Goal: Find specific page/section: Find specific page/section

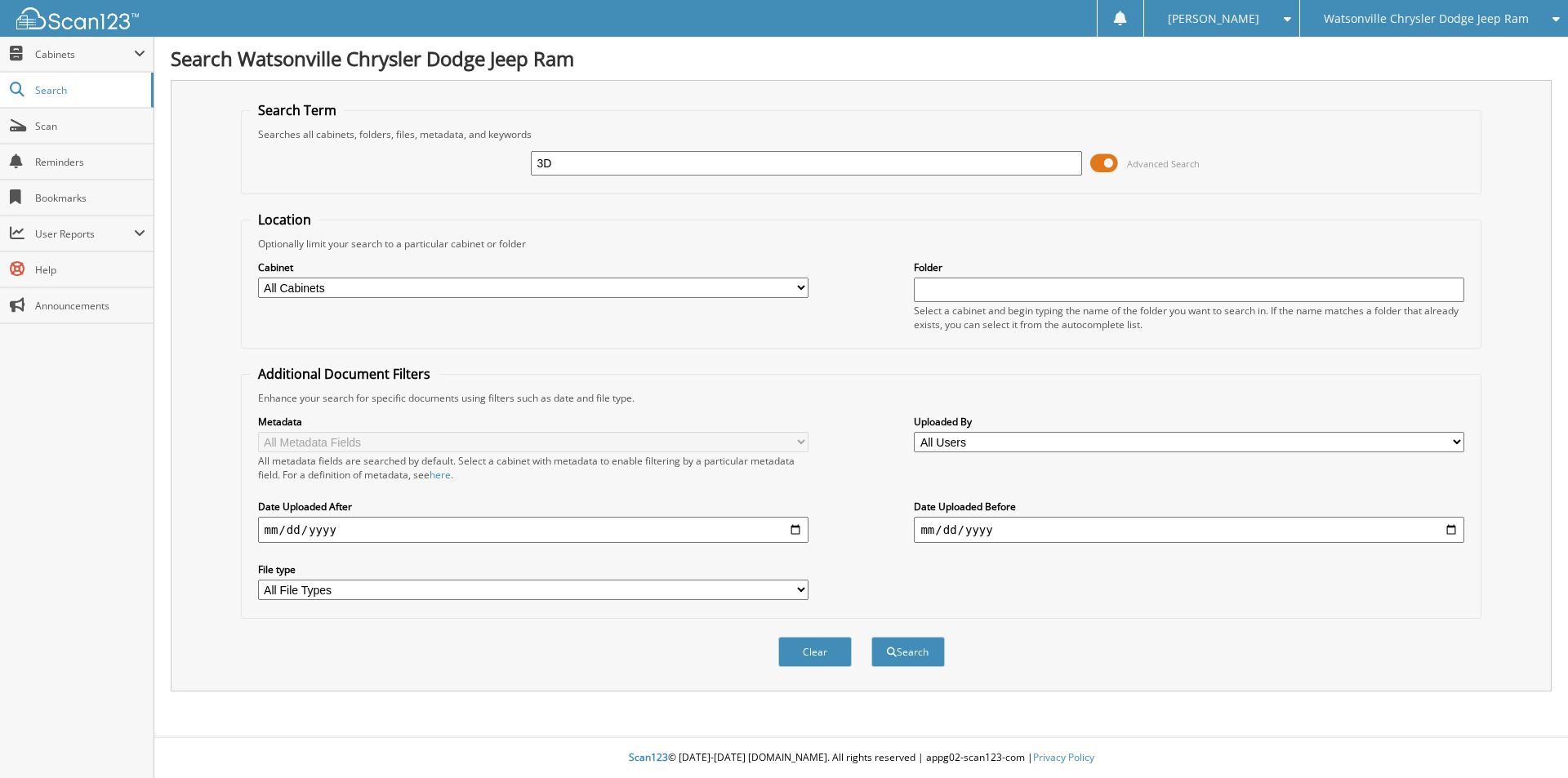
type input "3D"
click at [871, 637] on button "Search" at bounding box center [908, 652] width 74 height 30
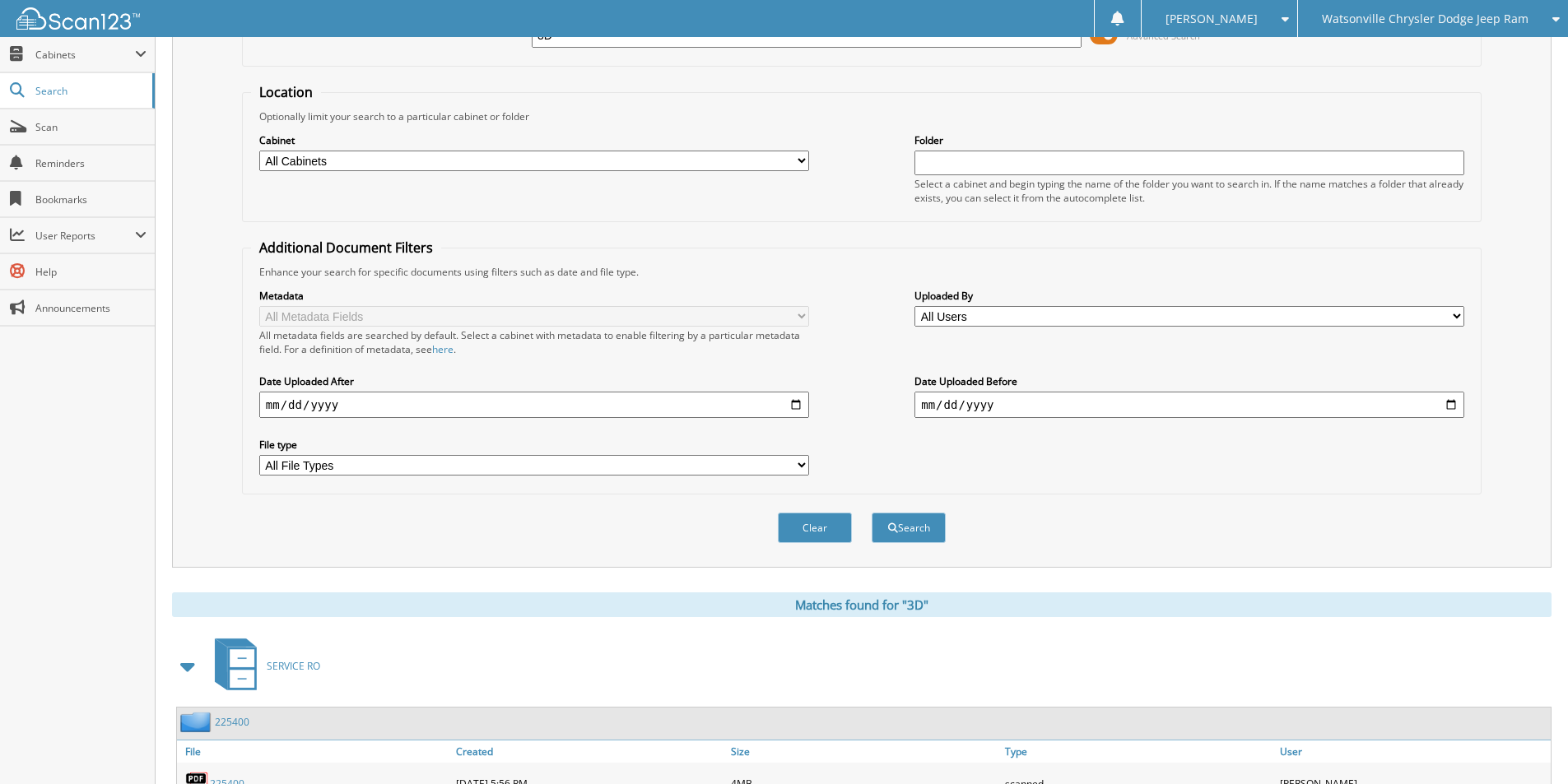
scroll to position [329, 0]
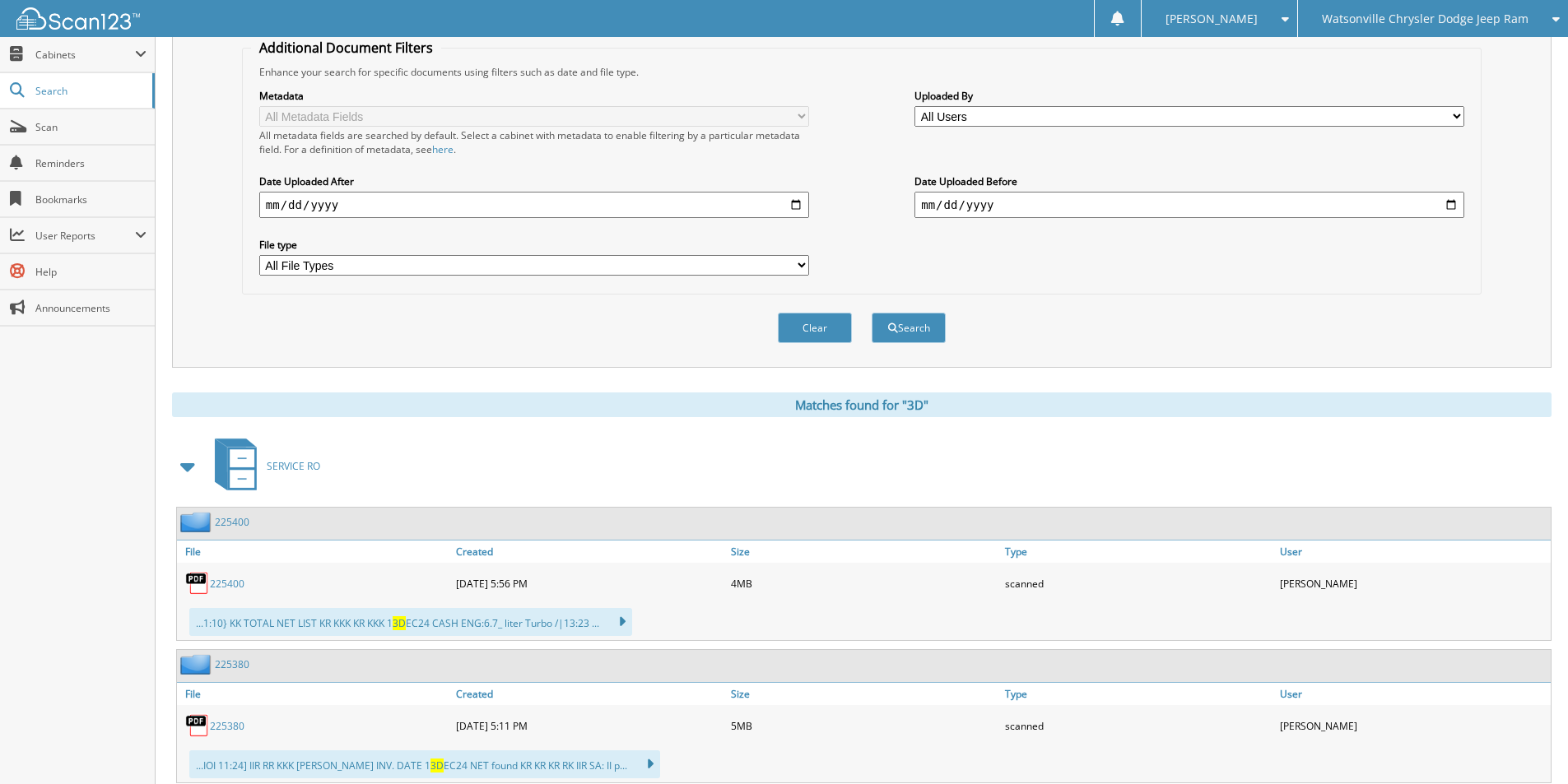
click at [223, 582] on link "225400" at bounding box center [227, 583] width 35 height 14
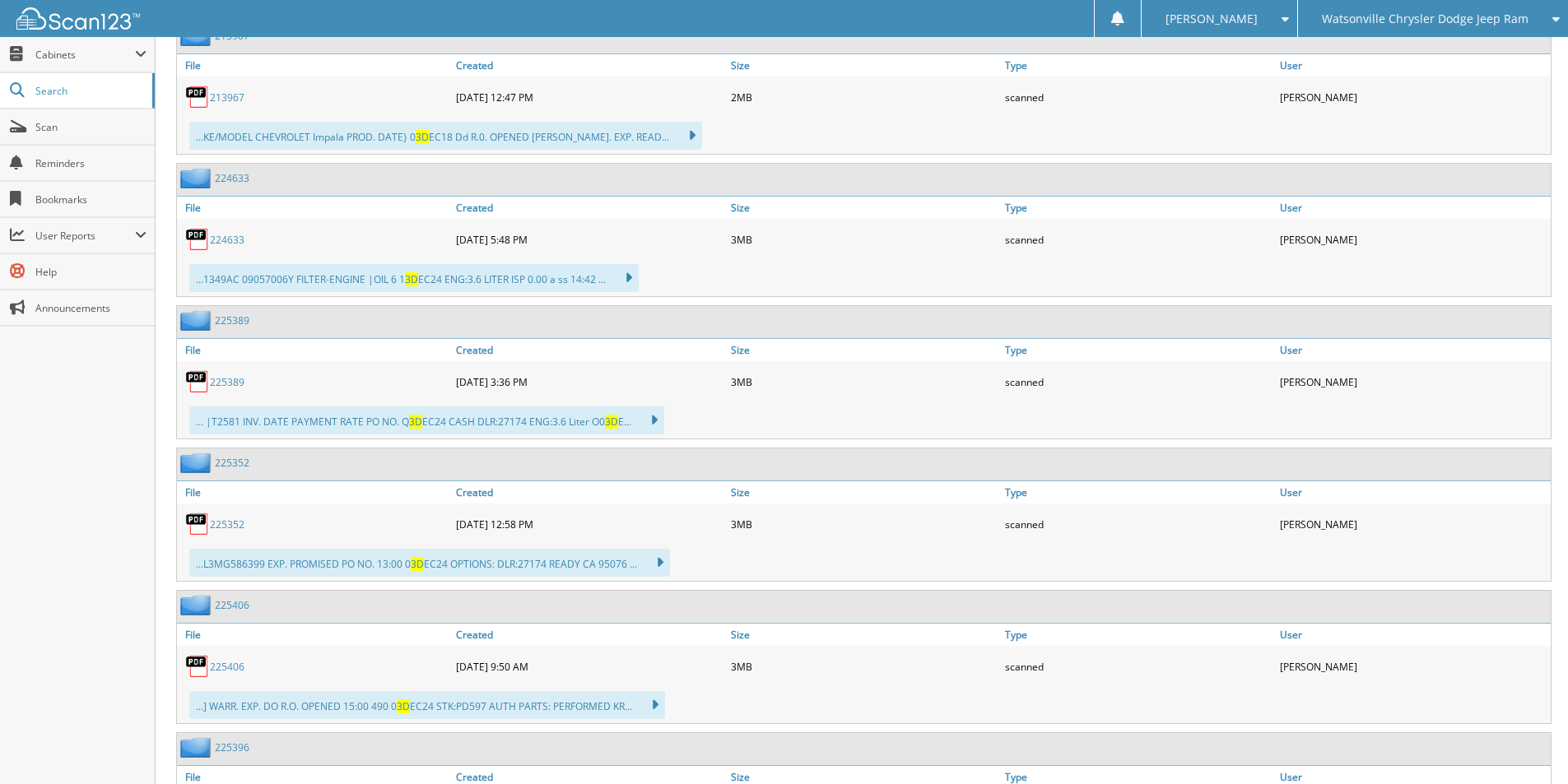
scroll to position [1317, 0]
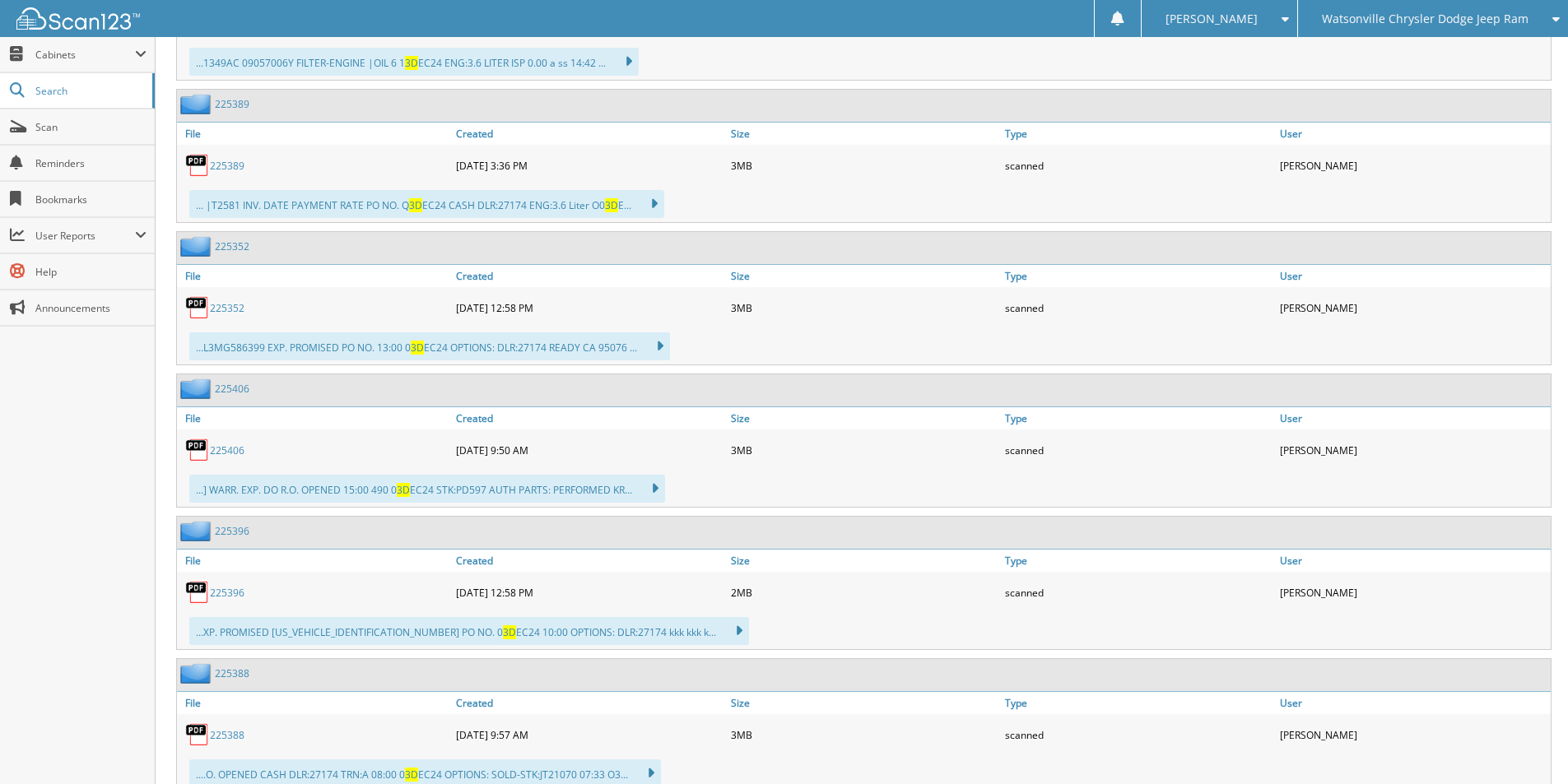
scroll to position [1317, 0]
